Goal: Check status: Check status

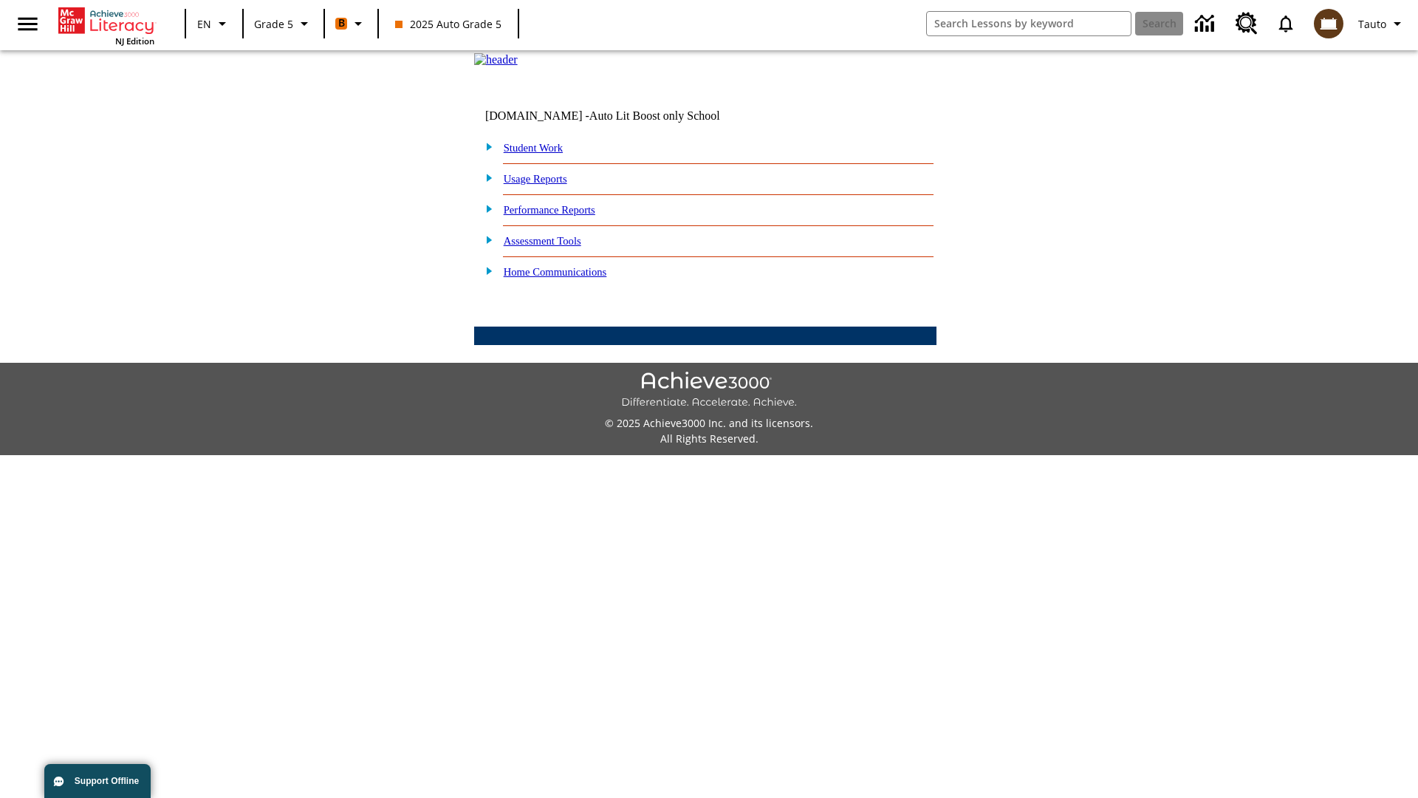
click at [543, 154] on link "Student Work" at bounding box center [533, 148] width 59 height 12
select select "/options/reports/?report_id=12&atype=4&section=2"
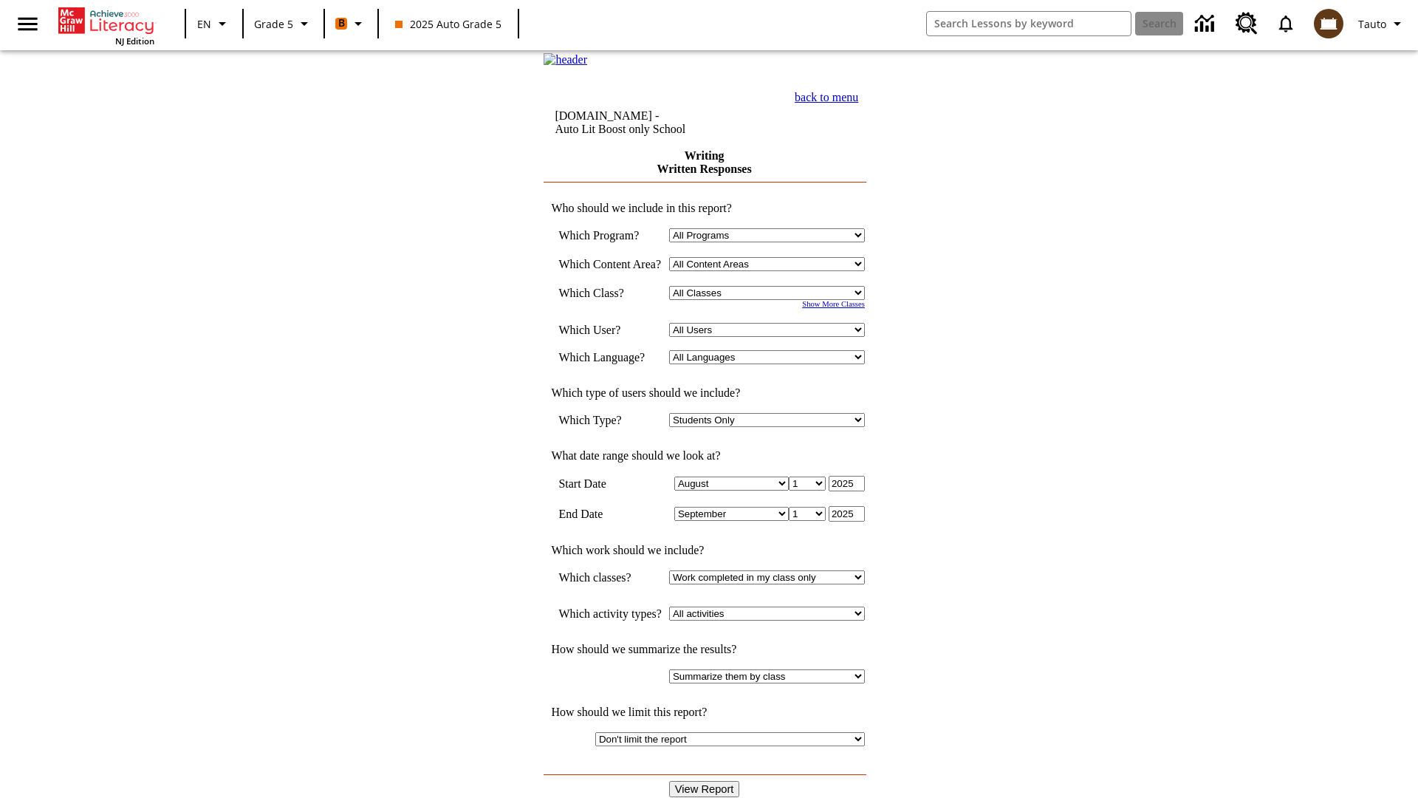
select select "11133131"
click at [772, 337] on select "All Users Cat, Sautoen Cat, Sautoes Cat, Sautoss Donotlogin, Sautoen Twoschools…" at bounding box center [767, 330] width 196 height 14
select select "21437107"
click at [706, 781] on input "View Report" at bounding box center [704, 789] width 71 height 16
